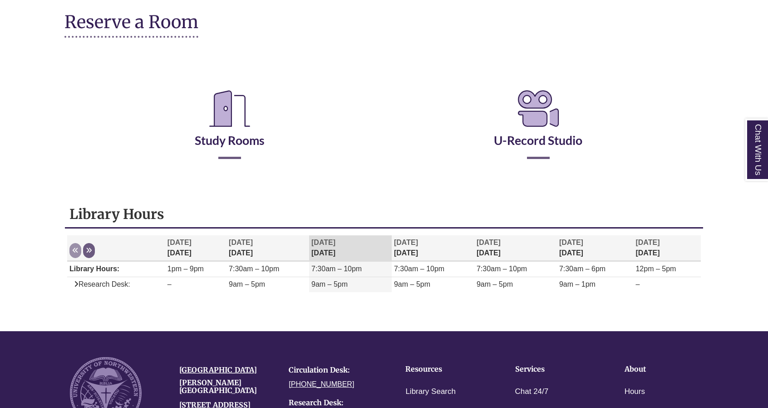
scroll to position [112, 0]
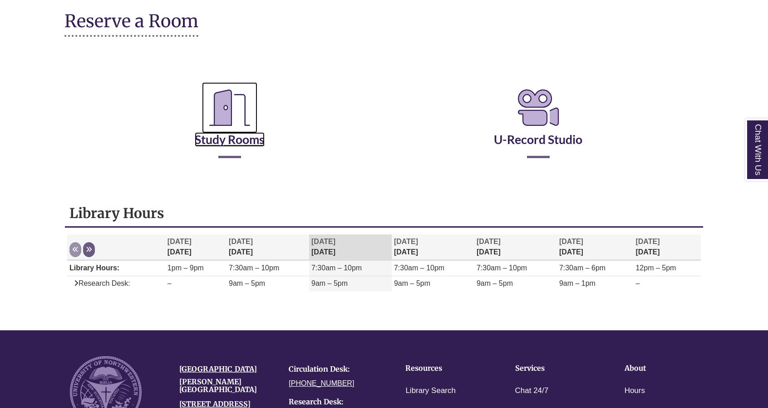
click at [221, 138] on link "Study Rooms" at bounding box center [230, 127] width 70 height 37
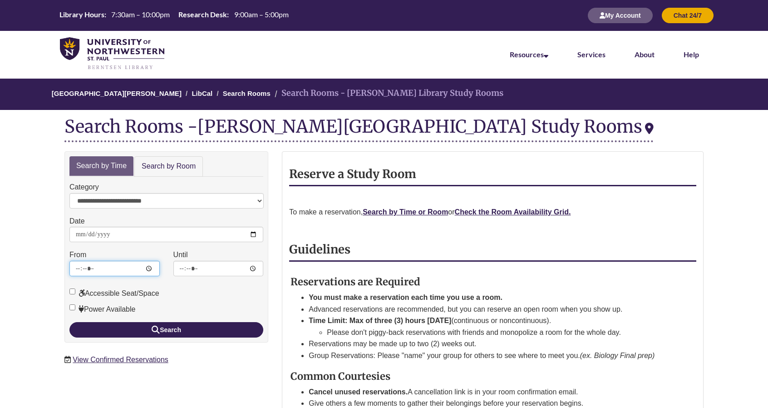
click at [123, 267] on input "*****" at bounding box center [114, 268] width 90 height 15
click at [192, 265] on input "*****" at bounding box center [218, 268] width 90 height 15
type input "*****"
click at [182, 265] on input "Until" at bounding box center [218, 268] width 90 height 15
type input "*****"
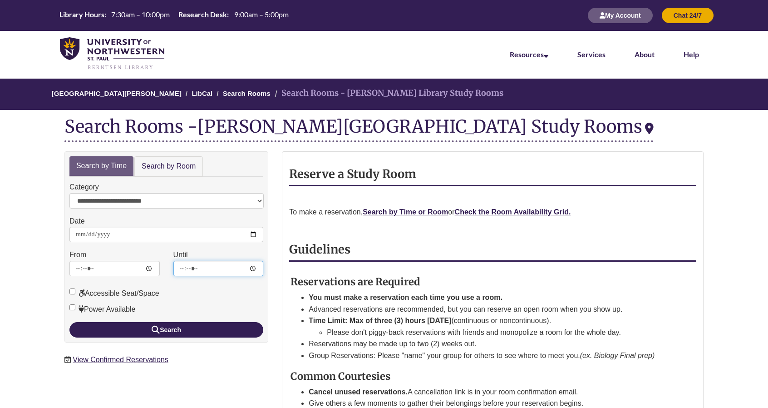
click at [69, 322] on button "Search" at bounding box center [166, 329] width 194 height 15
type input "*****"
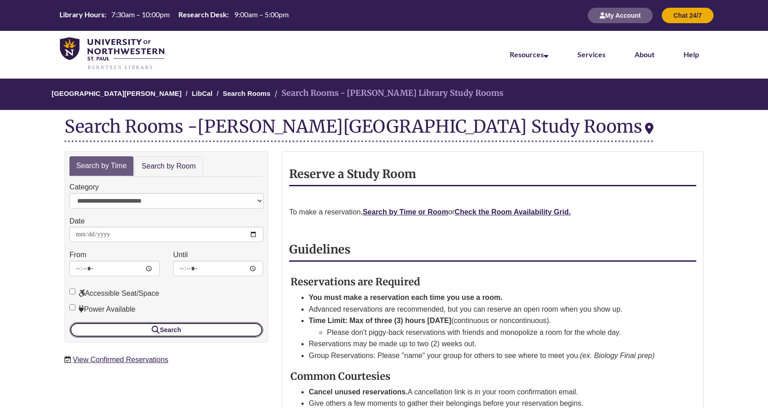
click at [188, 323] on button "Search" at bounding box center [166, 329] width 194 height 15
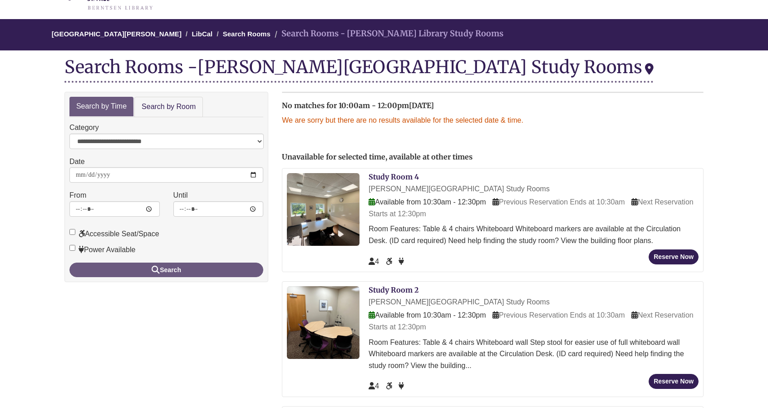
scroll to position [56, 0]
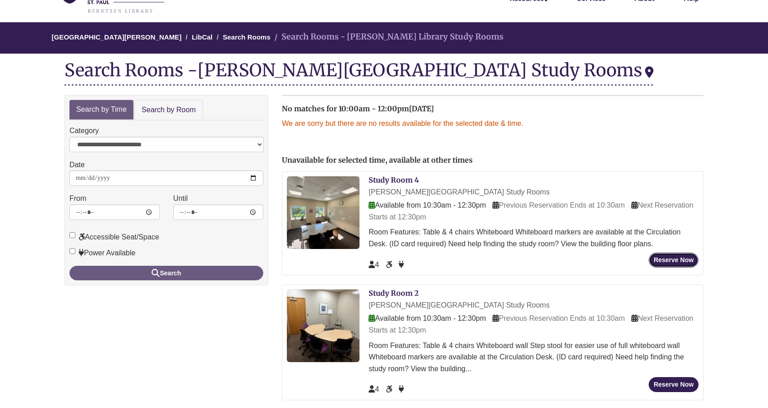
drag, startPoint x: 656, startPoint y: 256, endPoint x: 367, endPoint y: 175, distance: 300.4
click at [339, 194] on div "Study Room 4 Berntsen Library Study Rooms Available from 10:30am - 12:30pm Prev…" at bounding box center [493, 223] width 422 height 104
click at [141, 109] on link "Search by Room" at bounding box center [168, 110] width 69 height 20
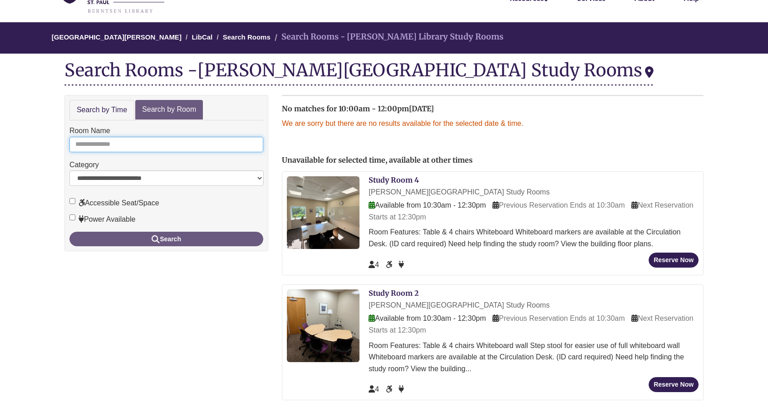
click at [143, 137] on input "Room Name" at bounding box center [166, 144] width 194 height 15
type input "*"
click at [69, 231] on button "Search" at bounding box center [166, 238] width 194 height 15
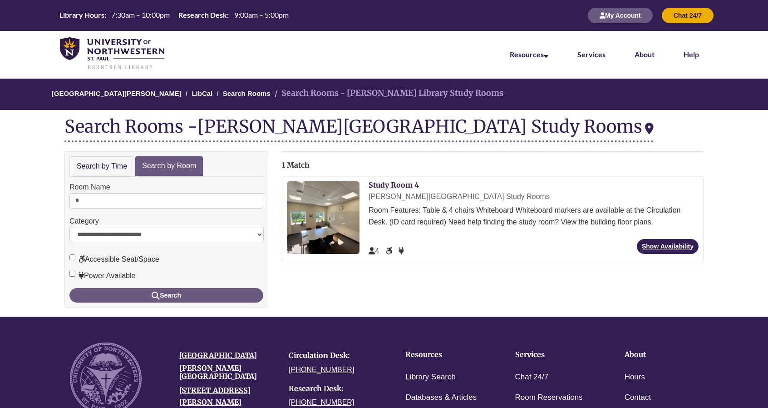
click at [657, 253] on div "4" at bounding box center [534, 248] width 330 height 18
click at [657, 246] on link "Show Availability" at bounding box center [668, 246] width 62 height 15
click at [142, 199] on input "*" at bounding box center [166, 200] width 194 height 15
type input "*"
click at [69, 288] on button "Search" at bounding box center [166, 295] width 194 height 15
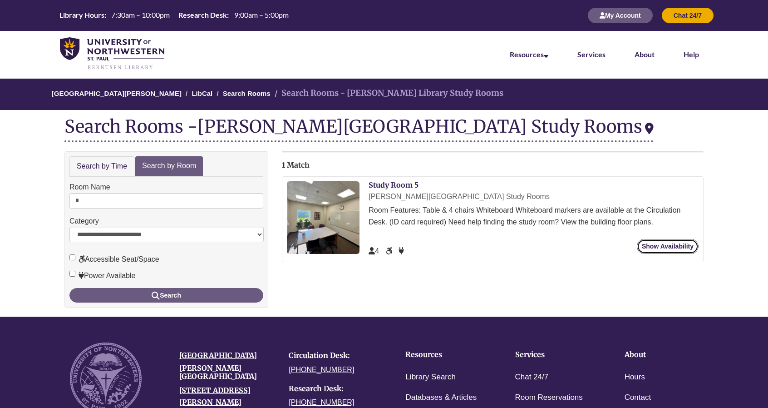
click at [679, 242] on link "Show Availability" at bounding box center [668, 246] width 62 height 15
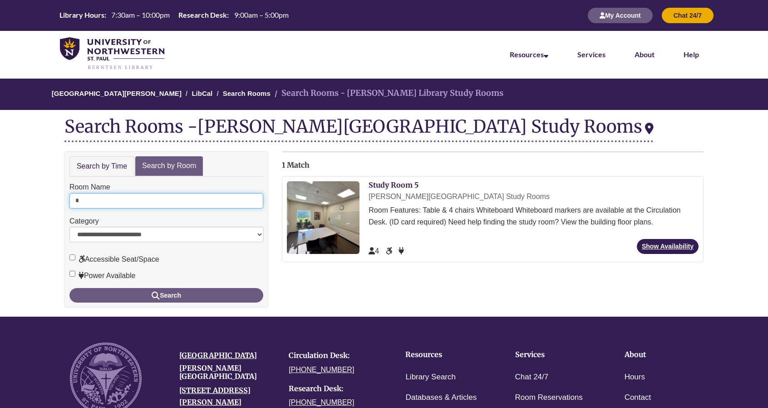
click at [128, 199] on input "*" at bounding box center [166, 200] width 194 height 15
type input "*"
click at [69, 288] on button "Search" at bounding box center [166, 295] width 194 height 15
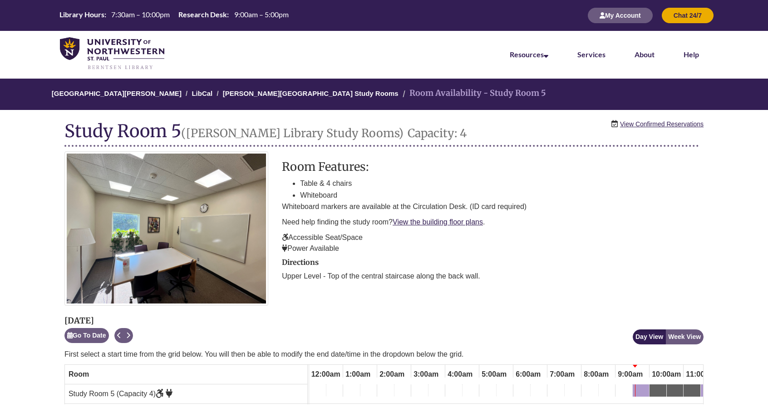
scroll to position [0, 273]
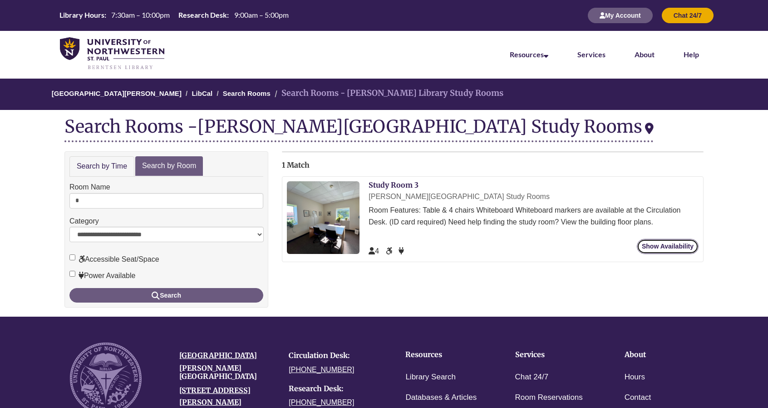
click at [657, 243] on link "Show Availability" at bounding box center [668, 246] width 62 height 15
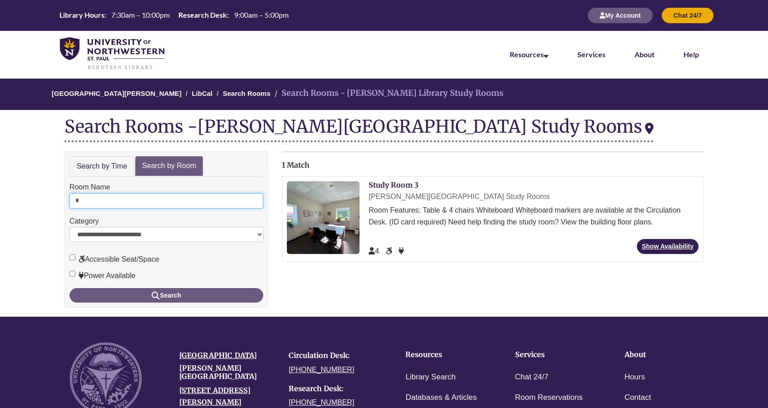
click at [89, 206] on input "*" at bounding box center [166, 200] width 194 height 15
type input "*"
click at [69, 288] on button "Search" at bounding box center [166, 295] width 194 height 15
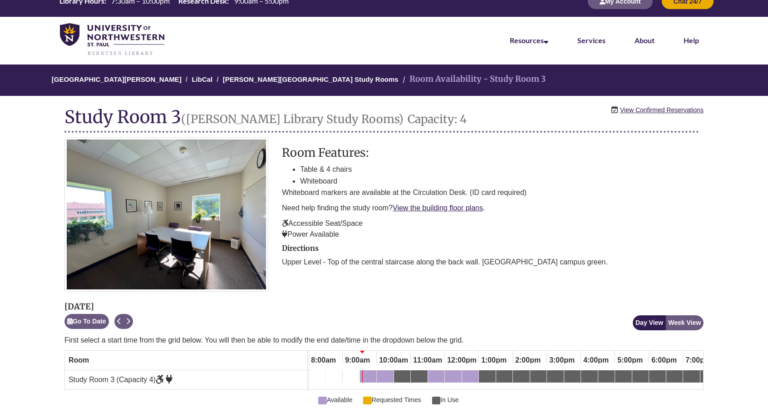
scroll to position [15, 0]
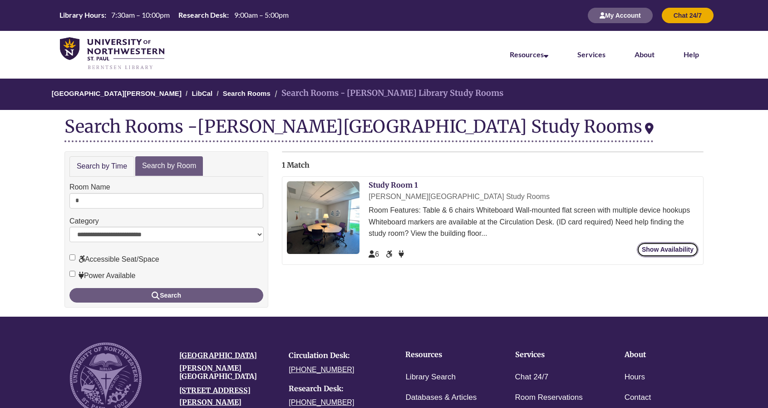
click at [685, 254] on link "Show Availability" at bounding box center [668, 249] width 62 height 15
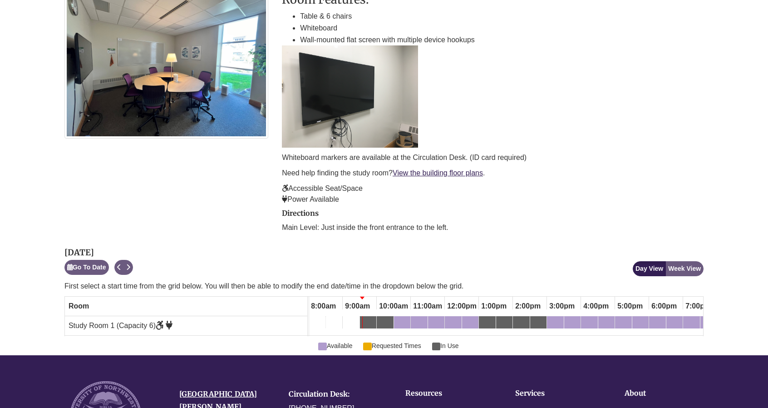
scroll to position [168, 0]
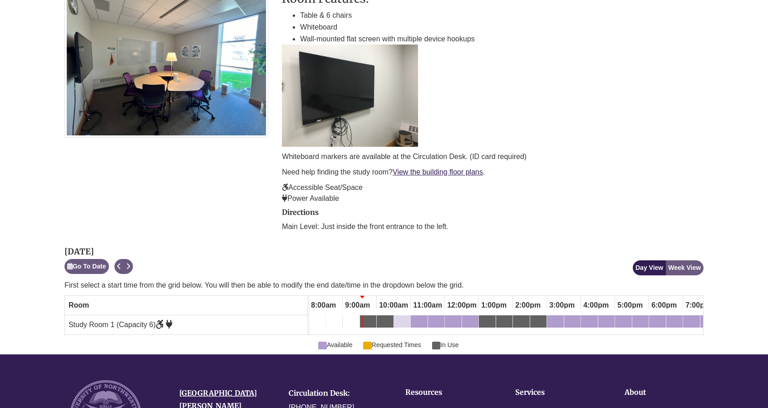
click at [403, 319] on div "10:30am Tuesday, September 30, 2025 - Study Room 1 - Available" at bounding box center [402, 323] width 15 height 10
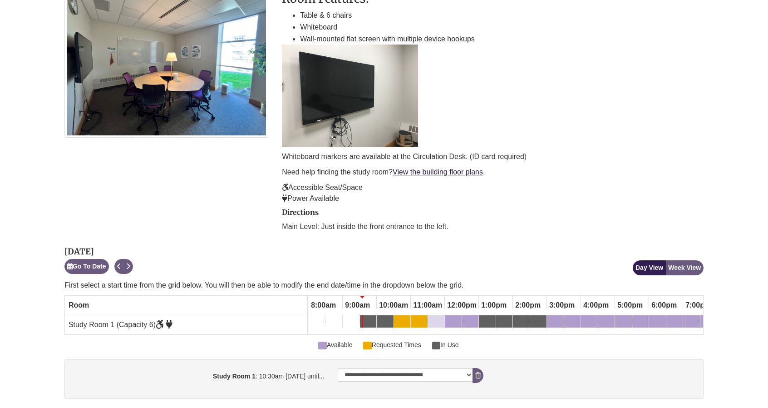
click at [437, 328] on link "11:30am Tuesday, September 30, 2025 - Study Room 1 - Available" at bounding box center [436, 322] width 16 height 15
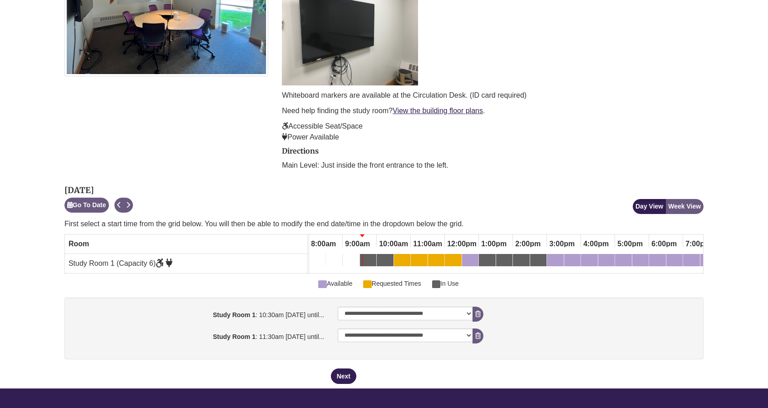
scroll to position [230, 0]
